Goal: Find specific page/section: Find specific page/section

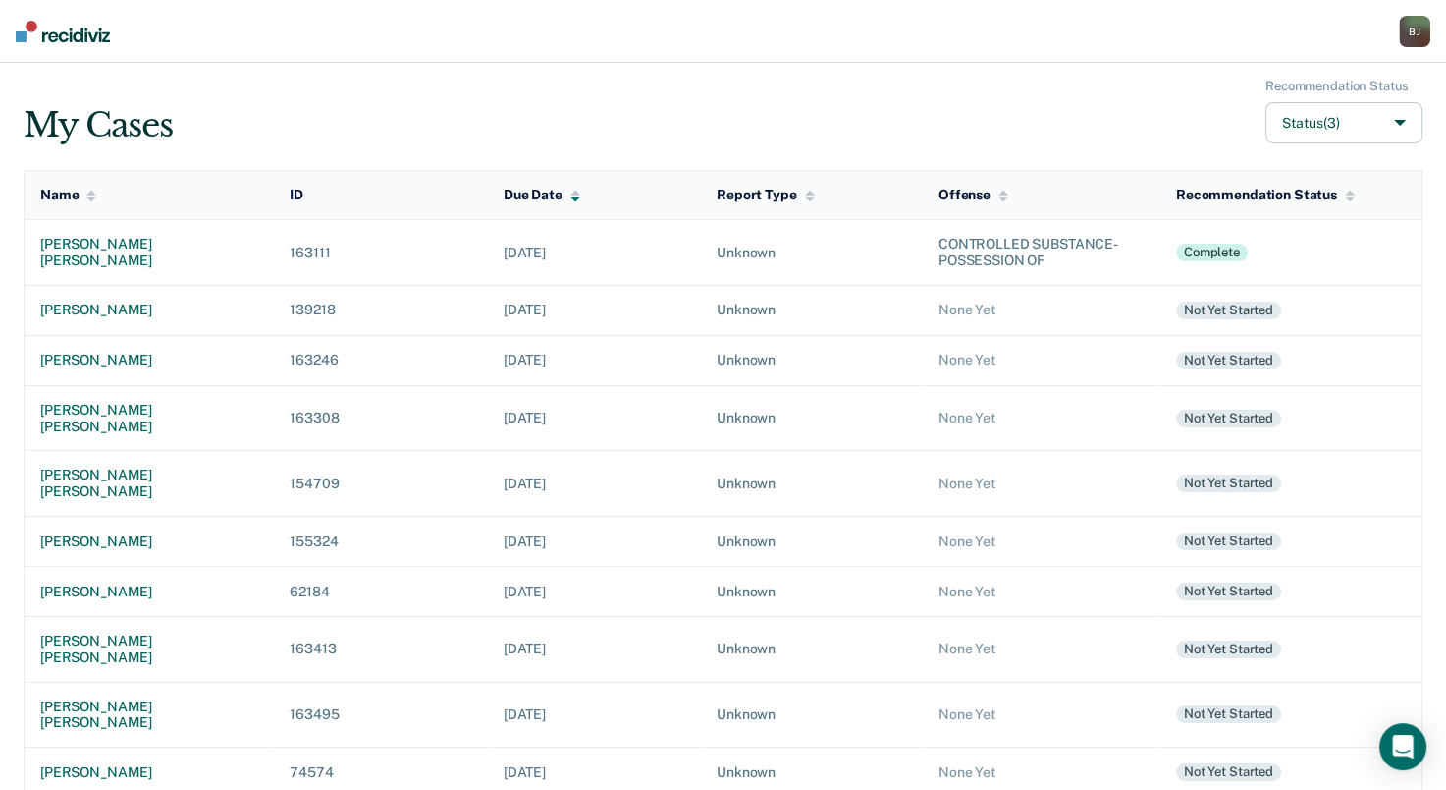
scroll to position [159, 0]
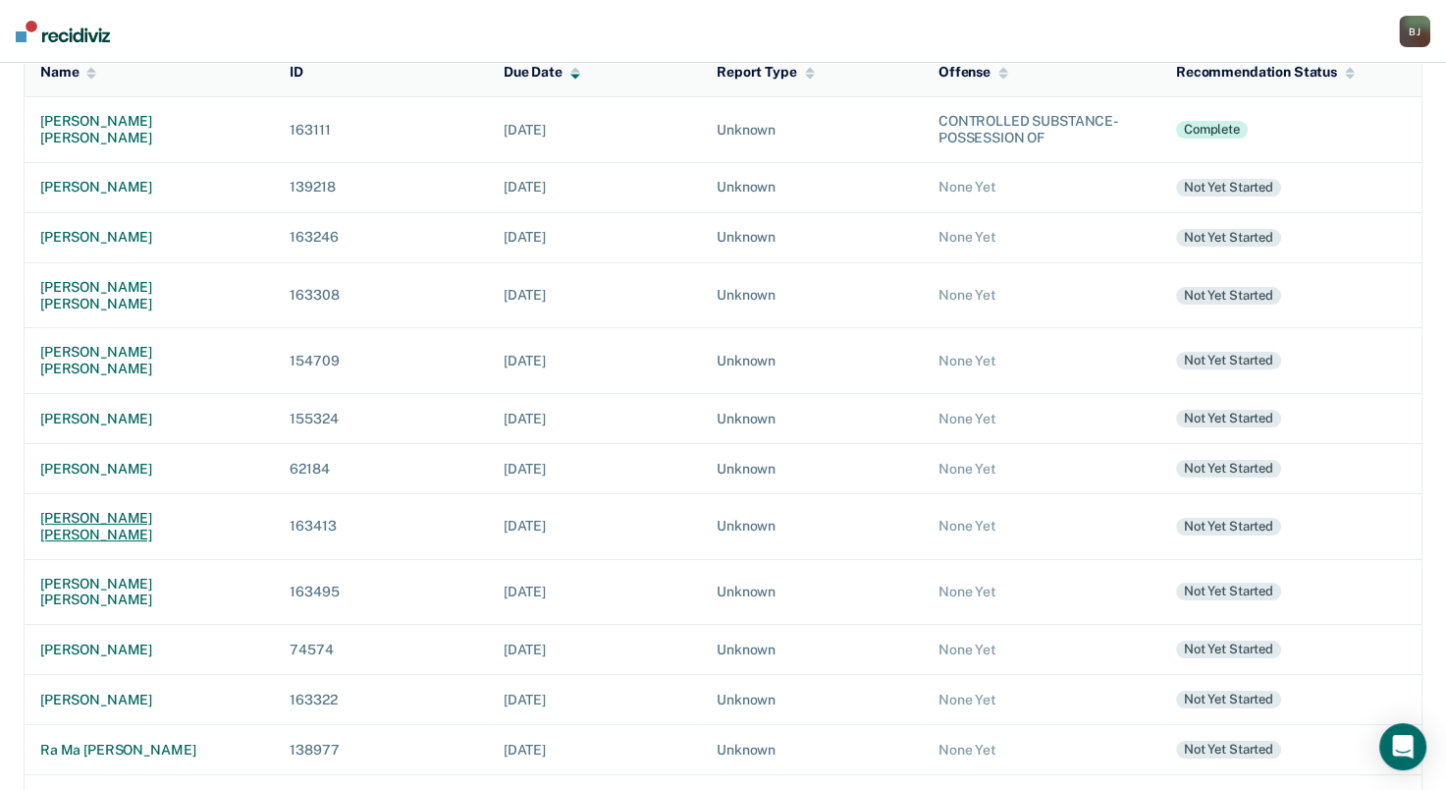
scroll to position [159, 0]
